Goal: Navigation & Orientation: Find specific page/section

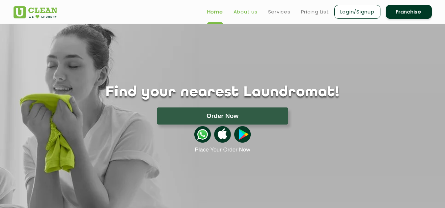
click at [242, 8] on ul "Home About us Services Pricing List Login/Signup Franchise" at bounding box center [317, 11] width 230 height 15
drag, startPoint x: 245, startPoint y: 11, endPoint x: 245, endPoint y: 17, distance: 5.6
click at [245, 12] on link "About us" at bounding box center [245, 12] width 24 height 8
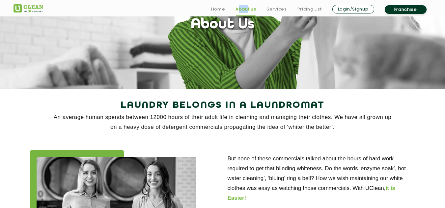
scroll to position [66, 0]
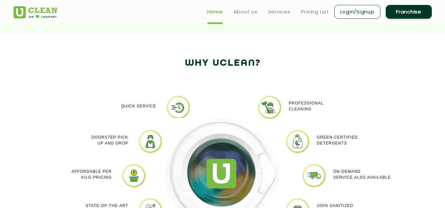
scroll to position [395, 0]
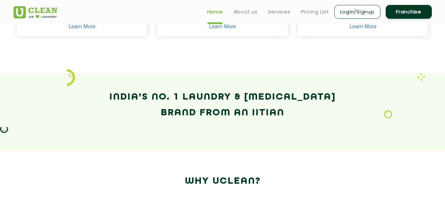
click at [252, 16] on ul "Home About us Services Pricing List Login/Signup Franchise" at bounding box center [317, 11] width 230 height 15
click at [250, 15] on link "About us" at bounding box center [245, 12] width 24 height 8
